Goal: Register for event/course

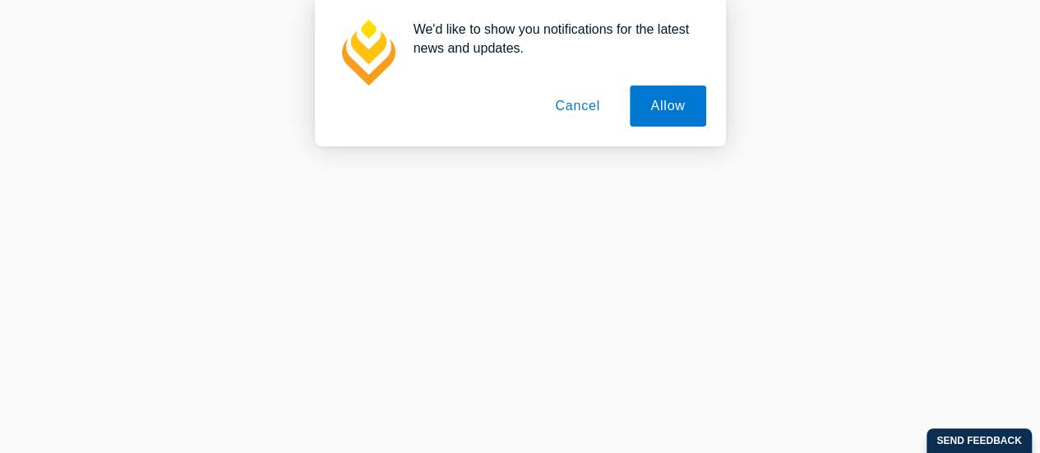
click at [571, 112] on button "Cancel" at bounding box center [577, 105] width 86 height 41
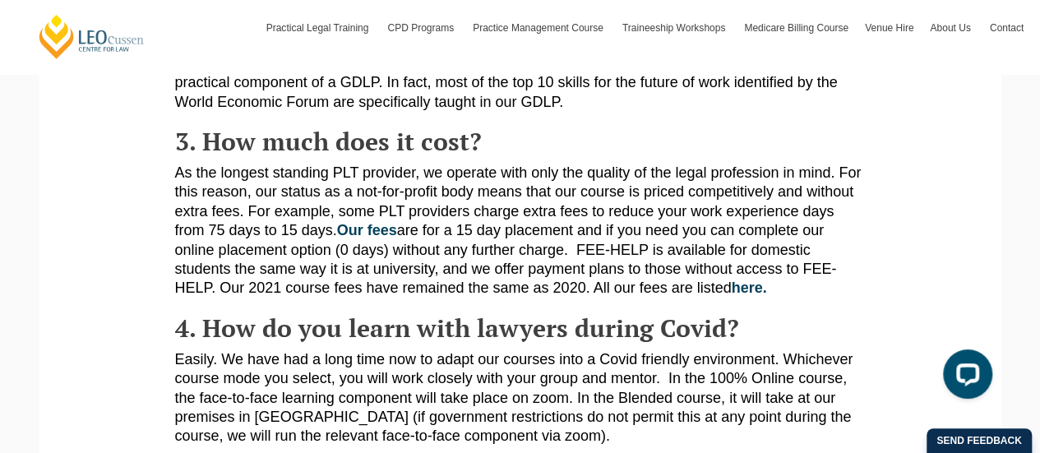
scroll to position [650, 0]
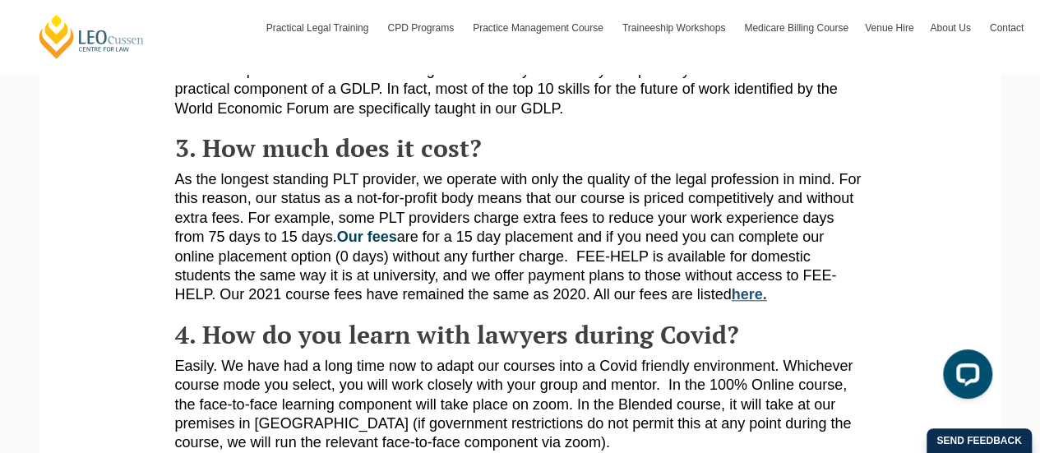
click at [746, 297] on link "here." at bounding box center [749, 294] width 35 height 16
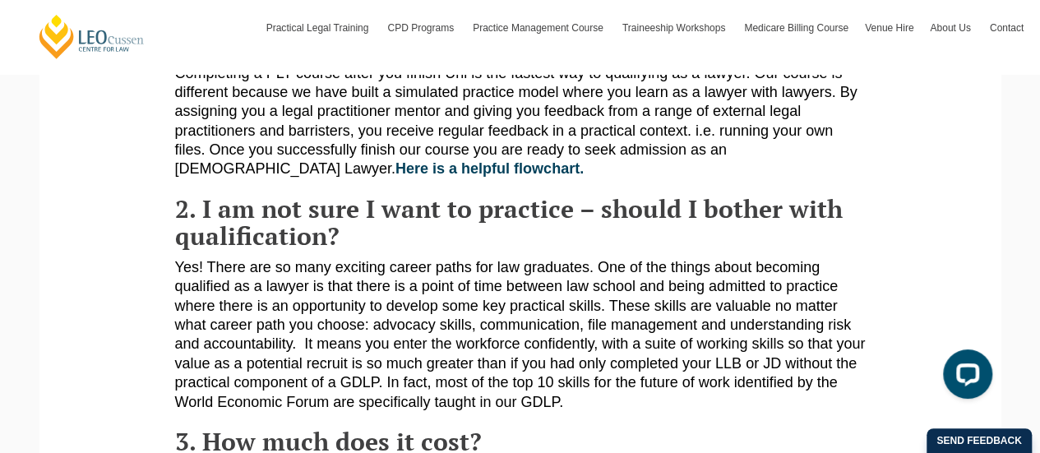
scroll to position [0, 0]
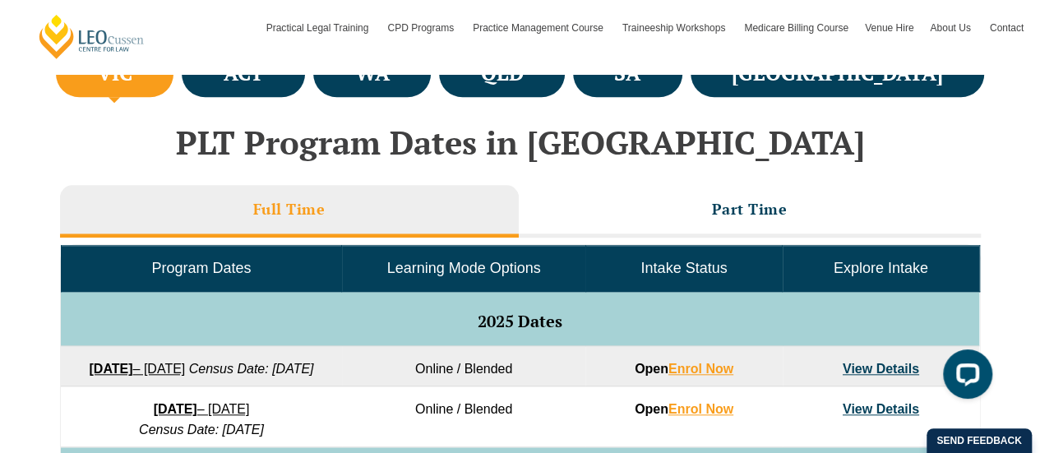
scroll to position [645, 0]
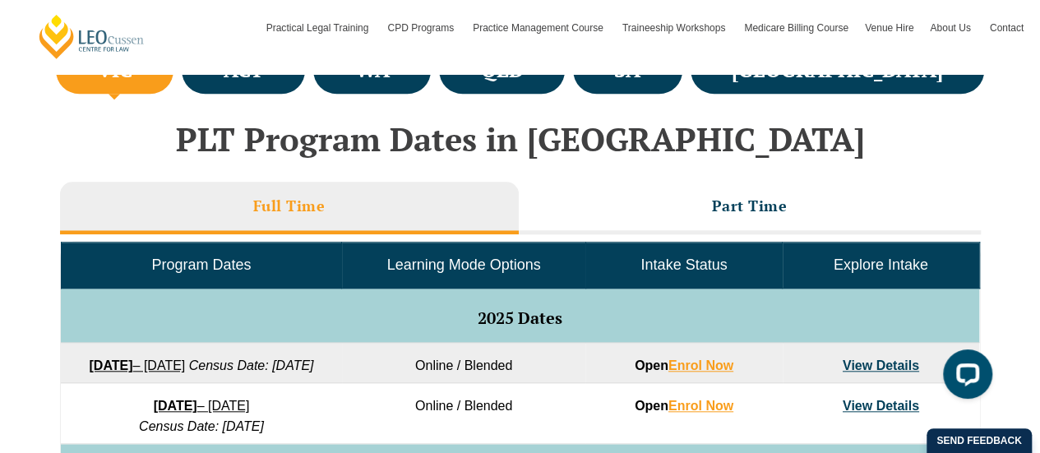
click at [185, 367] on link "22 September 2025 – 20 February 2026" at bounding box center [137, 365] width 96 height 14
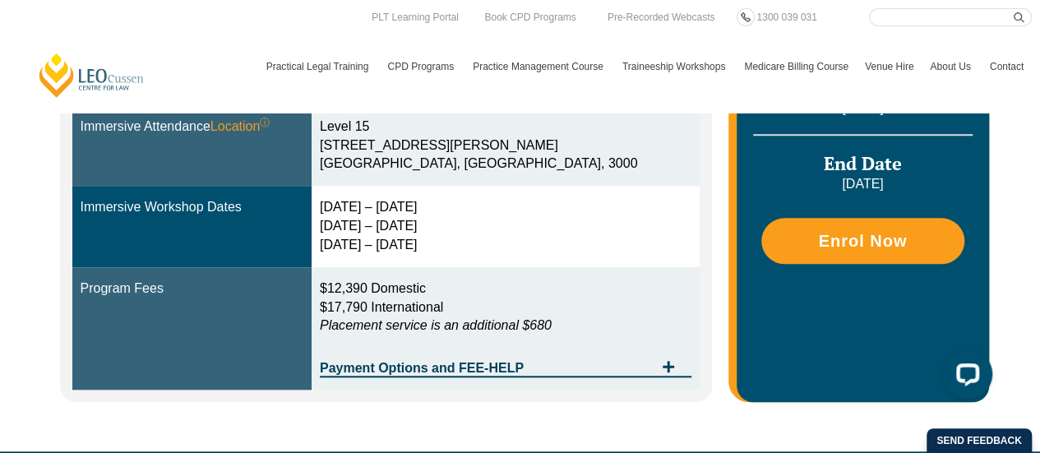
scroll to position [557, 0]
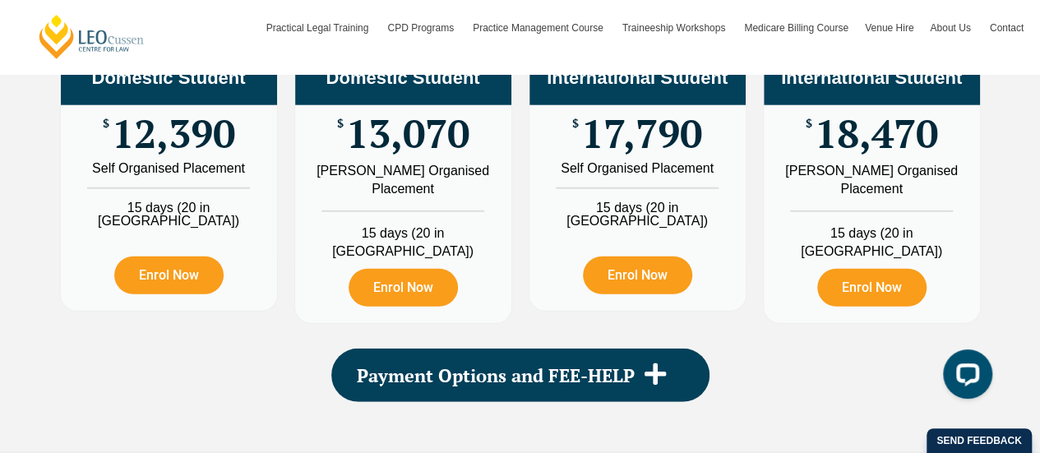
scroll to position [2047, 0]
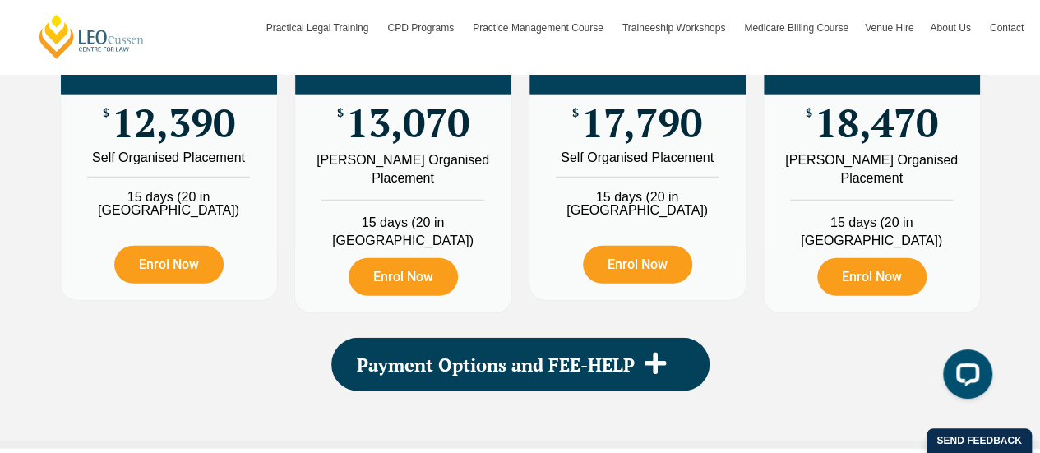
click at [496, 250] on li "15 days (20 in [GEOGRAPHIC_DATA])" at bounding box center [403, 225] width 216 height 50
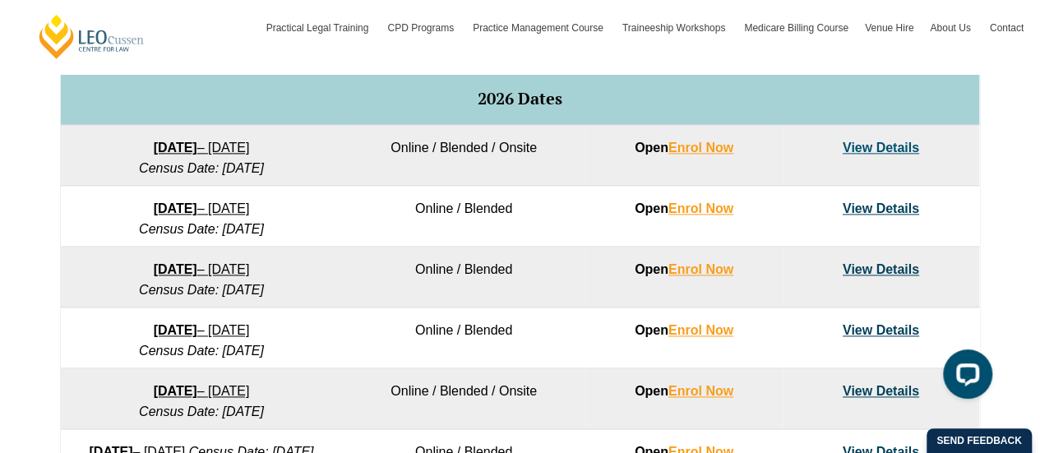
scroll to position [1020, 0]
